Goal: Check status

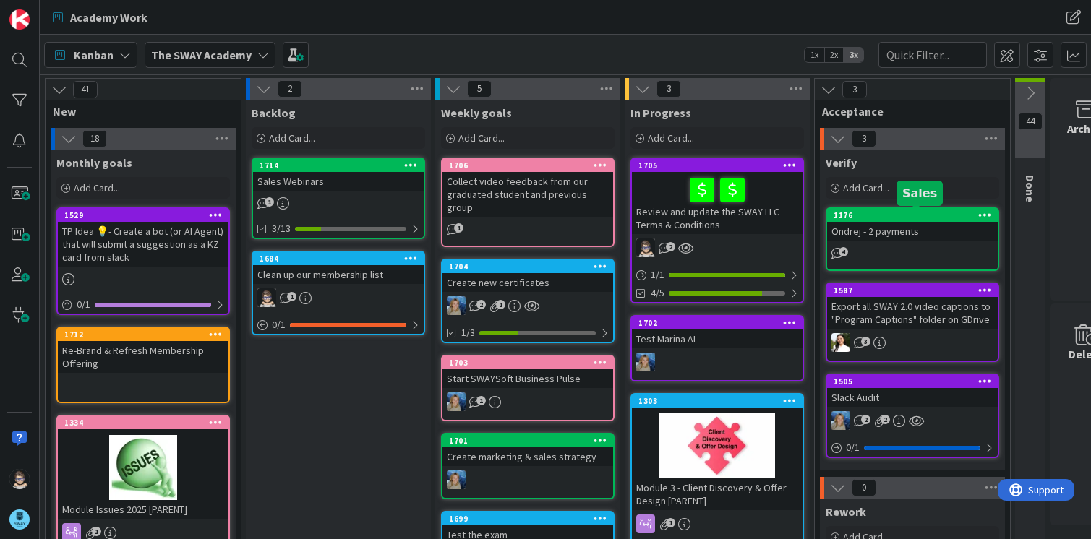
click at [877, 218] on div "1176" at bounding box center [915, 215] width 164 height 10
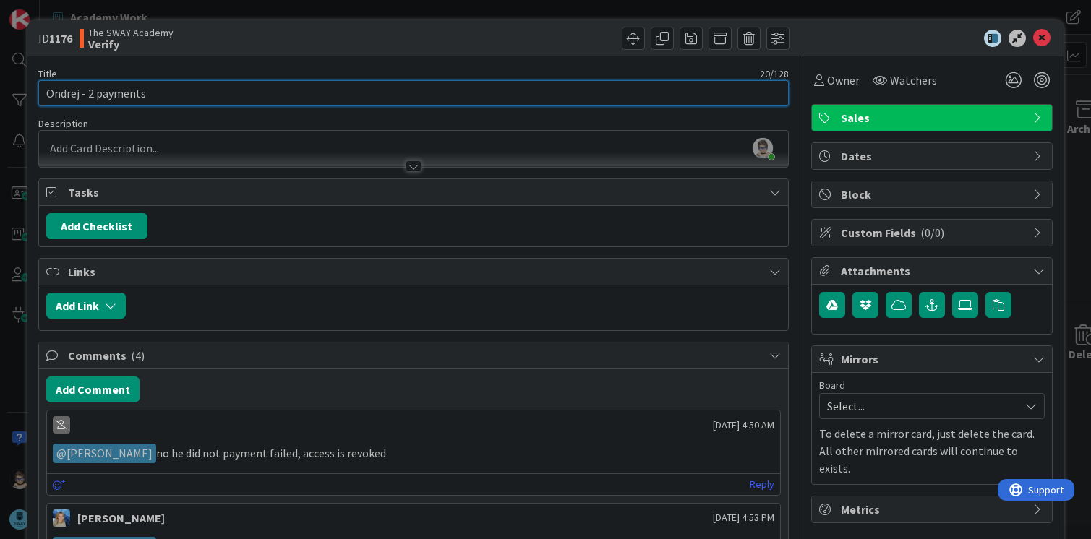
click at [59, 94] on input "Ondrej - 2 payments" at bounding box center [413, 93] width 751 height 26
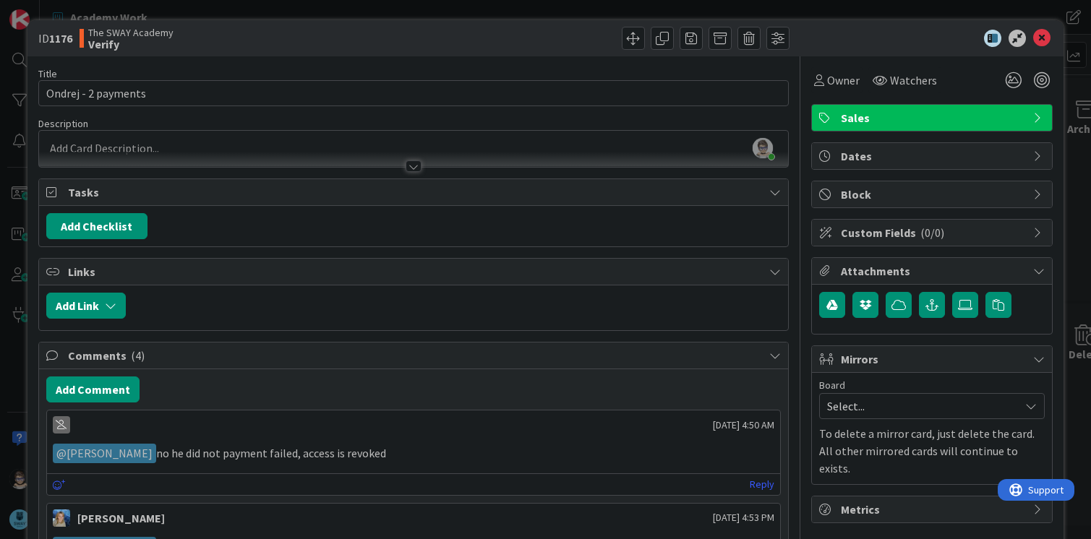
click at [420, 51] on div "ID 1176 The SWAY Academy Verify" at bounding box center [545, 38] width 1036 height 36
click at [1033, 37] on icon at bounding box center [1041, 38] width 17 height 17
